Goal: Transaction & Acquisition: Download file/media

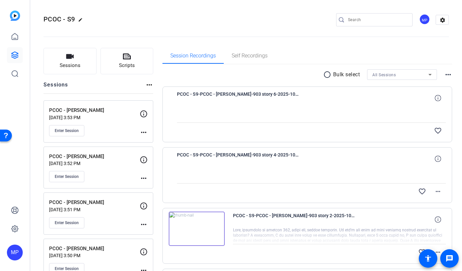
click at [400, 76] on div "All Sessions" at bounding box center [400, 75] width 56 height 8
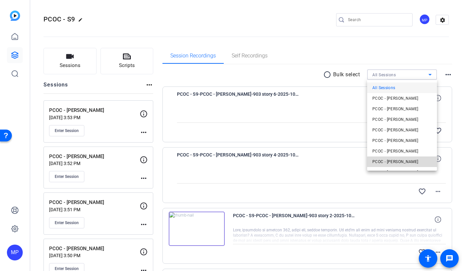
click at [407, 162] on span "PCOC - [PERSON_NAME]" at bounding box center [395, 162] width 46 height 8
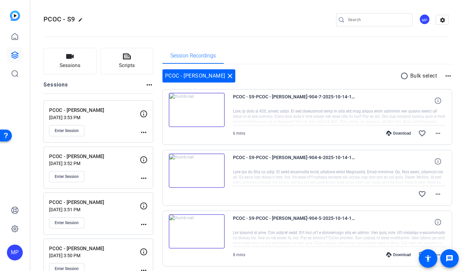
click at [403, 75] on mat-icon "radio_button_unchecked" at bounding box center [405, 76] width 10 height 8
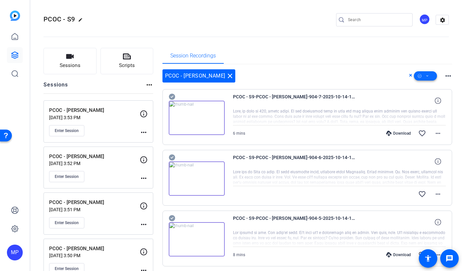
click at [428, 76] on icon at bounding box center [427, 76] width 3 height 8
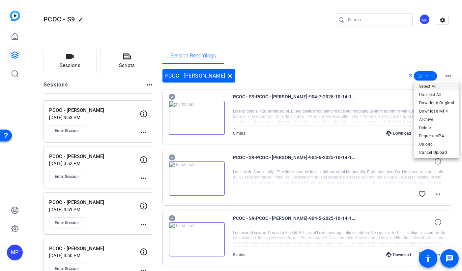
click at [430, 86] on span "Select All" at bounding box center [436, 86] width 35 height 8
click at [353, 77] on div at bounding box center [231, 135] width 462 height 271
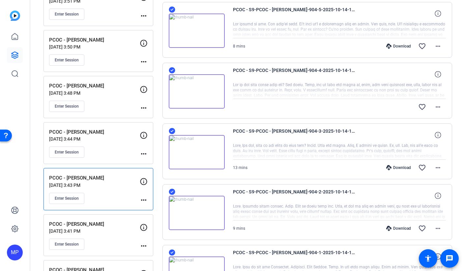
scroll to position [418, 0]
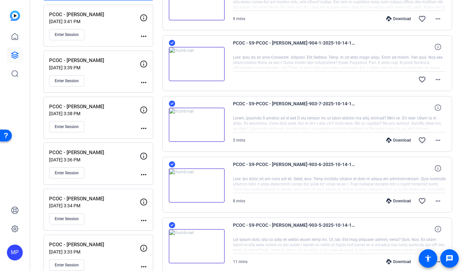
drag, startPoint x: 172, startPoint y: 224, endPoint x: 175, endPoint y: 199, distance: 25.2
click at [172, 224] on icon at bounding box center [172, 225] width 7 height 8
click at [175, 164] on icon at bounding box center [172, 164] width 6 height 6
click at [174, 103] on icon at bounding box center [172, 104] width 6 height 6
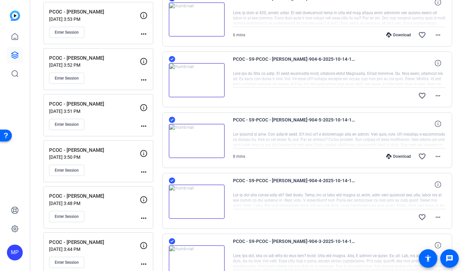
scroll to position [0, 0]
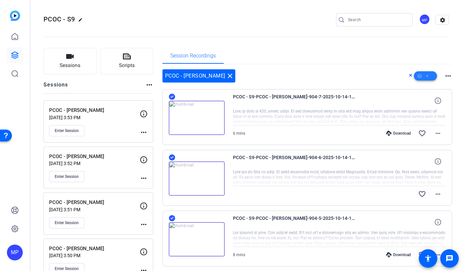
click at [428, 76] on icon at bounding box center [428, 75] width 2 height 1
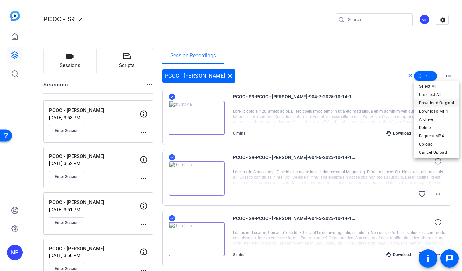
click at [431, 103] on span "Download Original" at bounding box center [436, 103] width 35 height 8
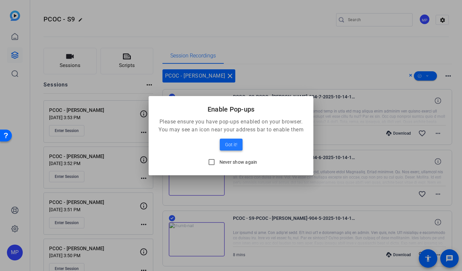
click at [230, 146] on span "Got it!" at bounding box center [231, 144] width 12 height 8
